Goal: Information Seeking & Learning: Learn about a topic

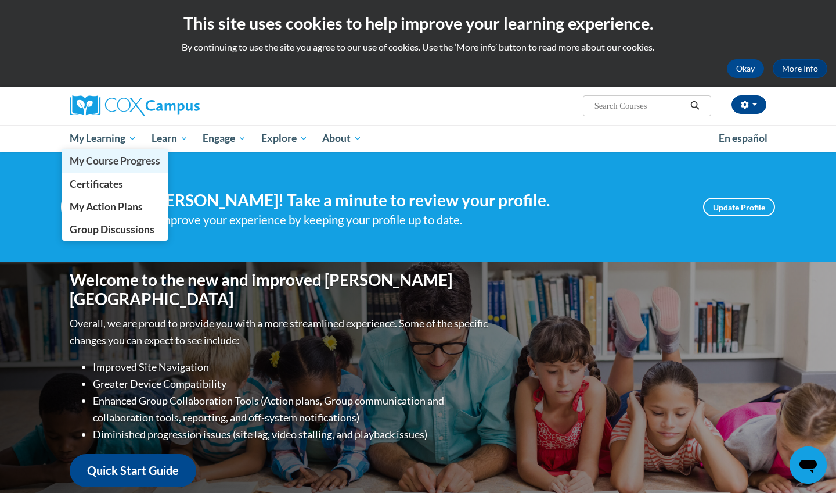
click at [110, 159] on span "My Course Progress" at bounding box center [115, 160] width 91 height 12
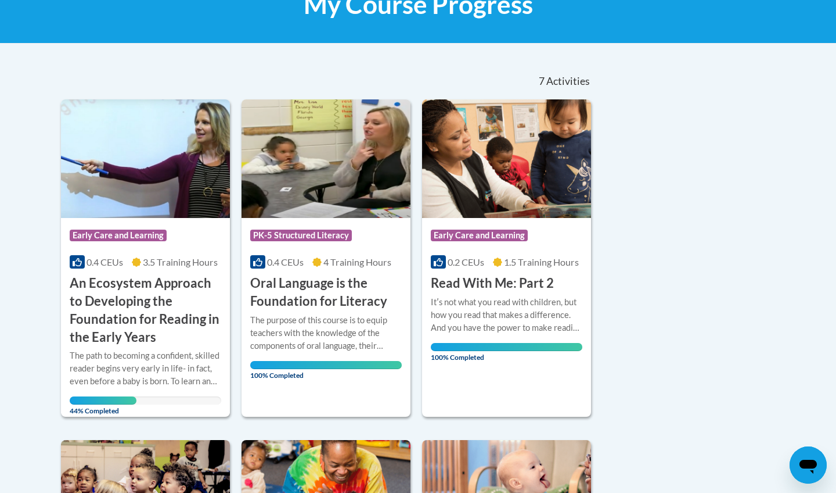
scroll to position [181, 0]
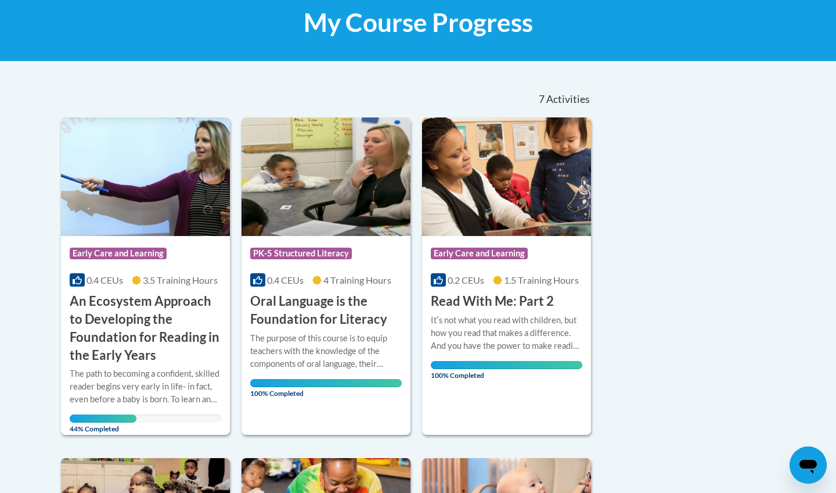
click at [186, 296] on h3 "An Ecosystem Approach to Developing the Foundation for Reading in the Early Yea…" at bounding box center [146, 327] width 152 height 71
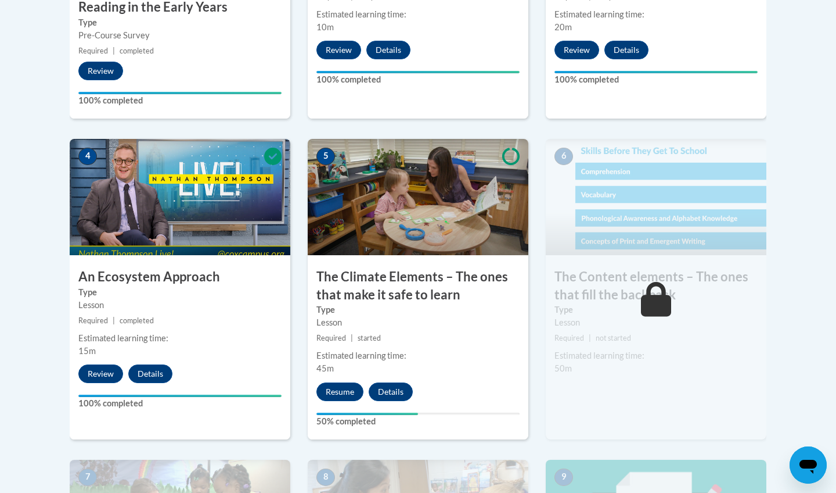
scroll to position [608, 0]
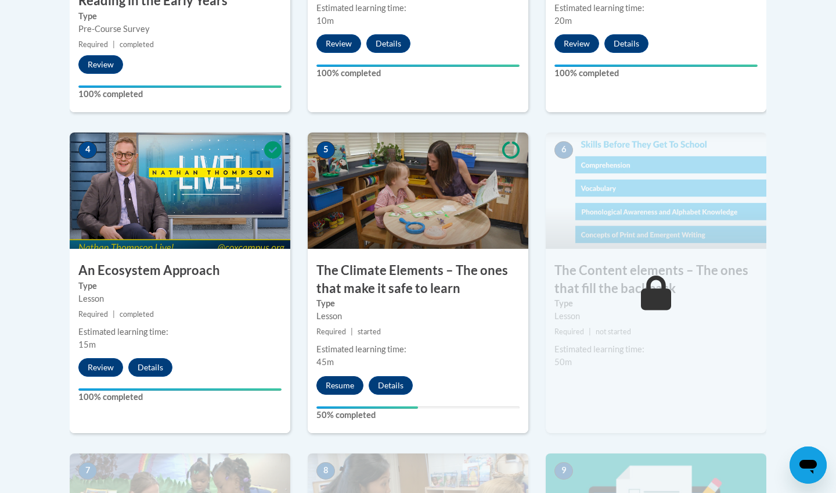
click at [339, 379] on button "Resume" at bounding box center [340, 385] width 47 height 19
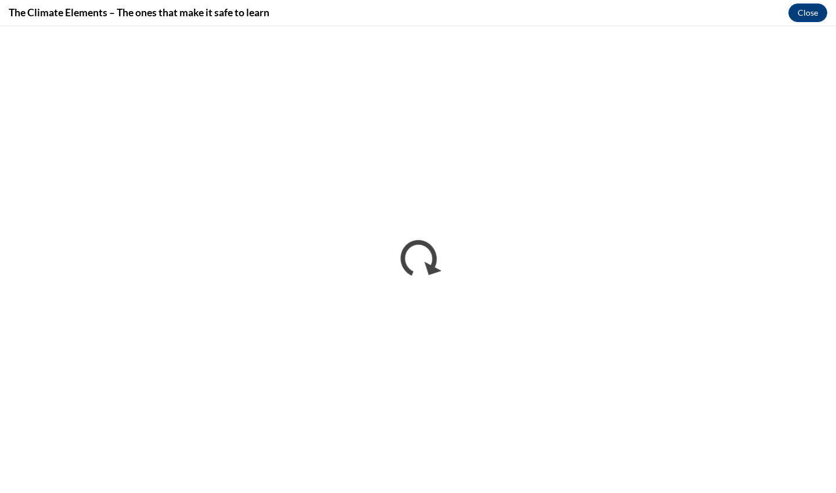
scroll to position [0, 0]
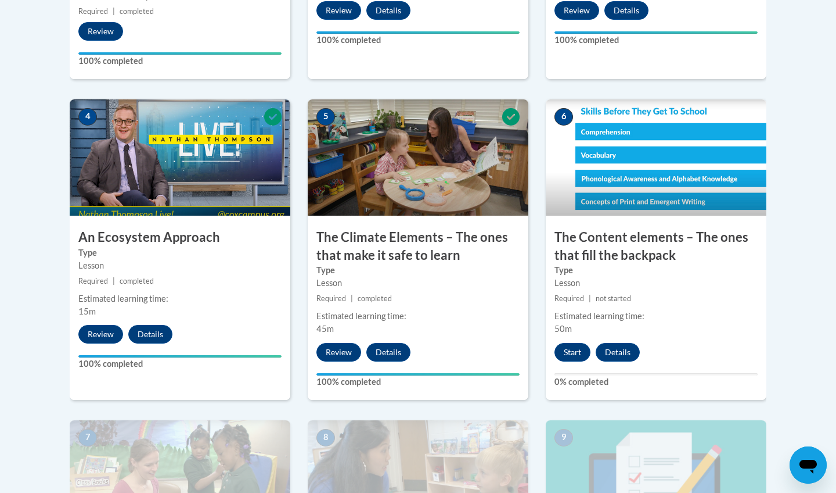
scroll to position [643, 0]
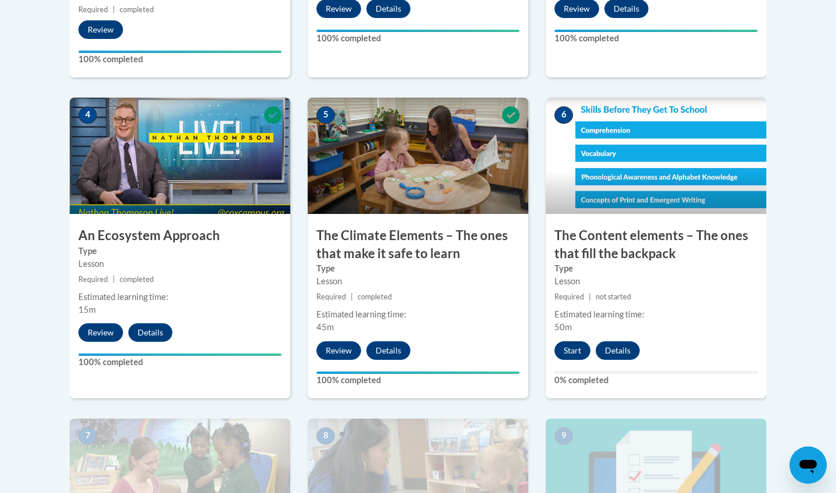
click at [579, 342] on button "Start" at bounding box center [573, 350] width 36 height 19
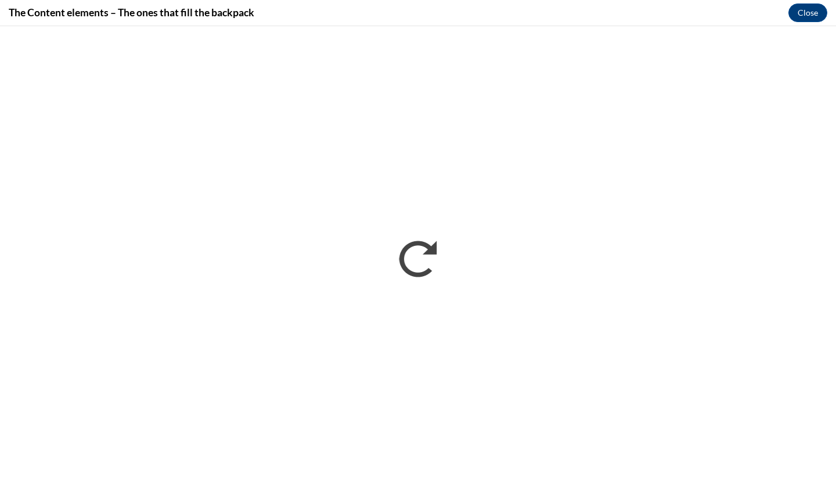
scroll to position [0, 0]
